Goal: Find specific page/section: Find specific page/section

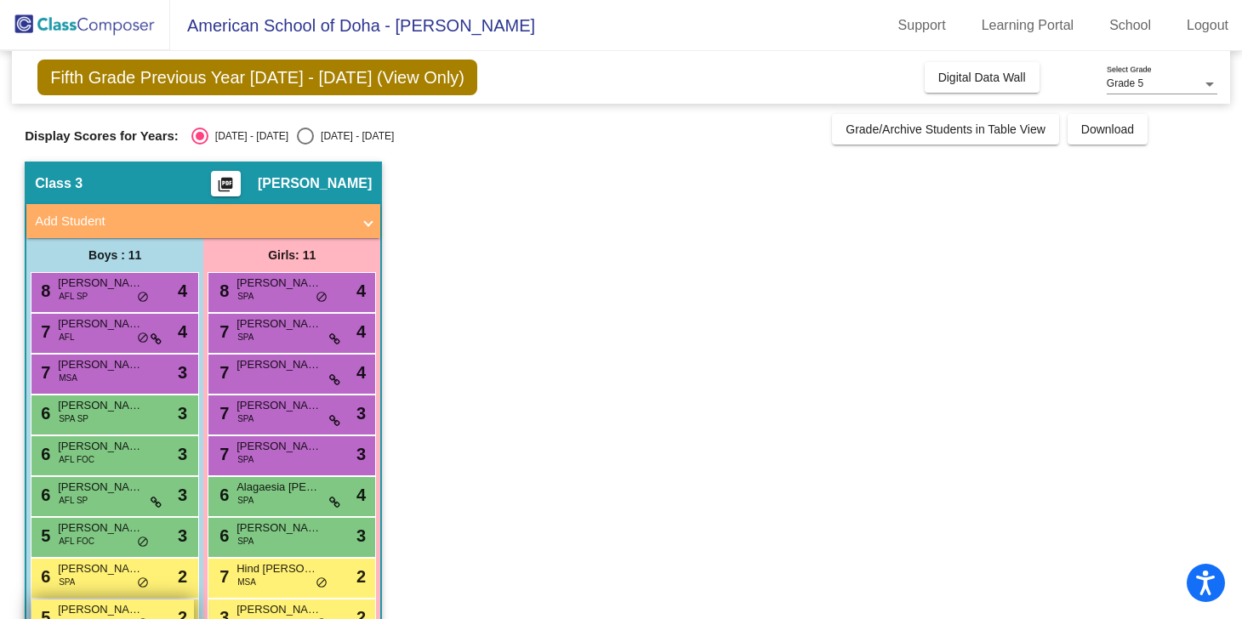
scroll to position [129, 0]
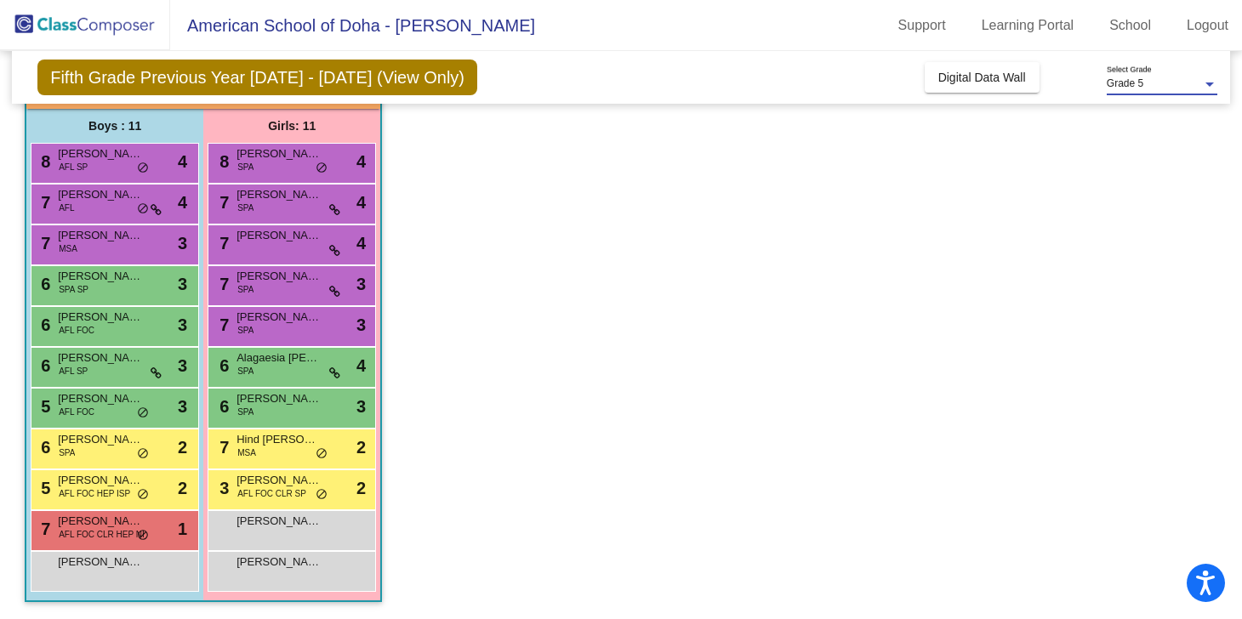
click at [1209, 85] on div at bounding box center [1209, 85] width 9 height 4
click at [1209, 85] on span "Grade 5" at bounding box center [1162, 84] width 111 height 31
click at [1011, 185] on app-classroom "Class 3 picture_as_pdf [PERSON_NAME] Add Student First Name Last Name Student I…" at bounding box center [621, 325] width 1193 height 587
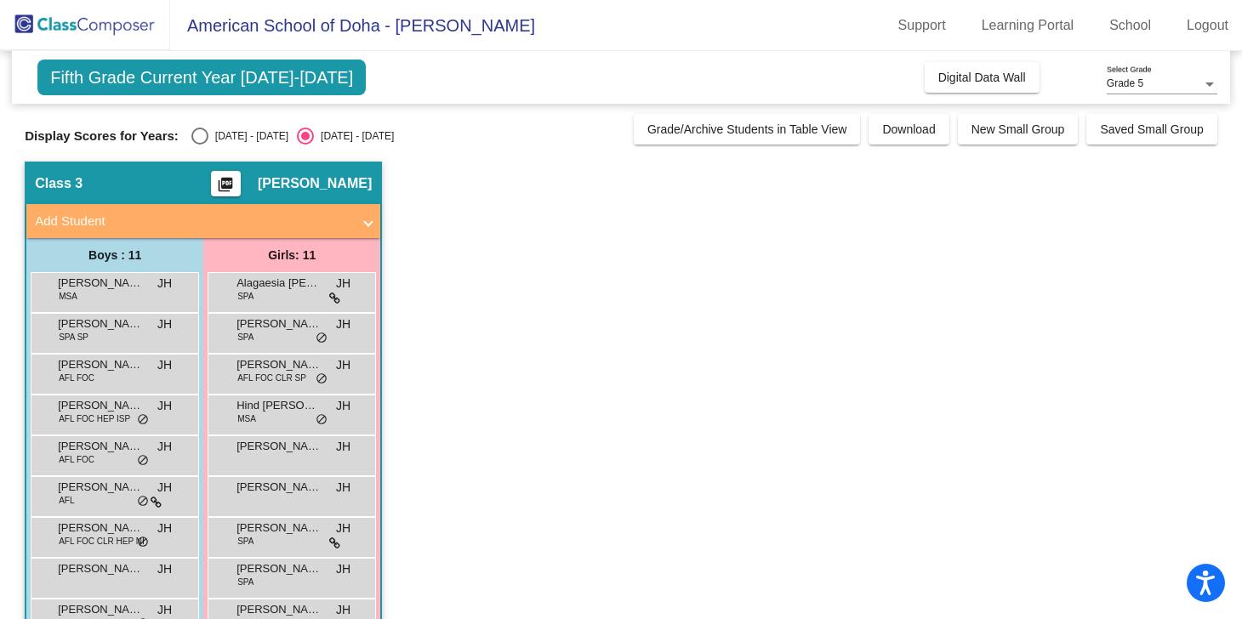
click at [293, 189] on span "[PERSON_NAME]" at bounding box center [315, 183] width 114 height 17
click at [185, 82] on span "Fifth Grade Current Year [DATE]-[DATE]" at bounding box center [201, 78] width 328 height 36
